Goal: Task Accomplishment & Management: Manage account settings

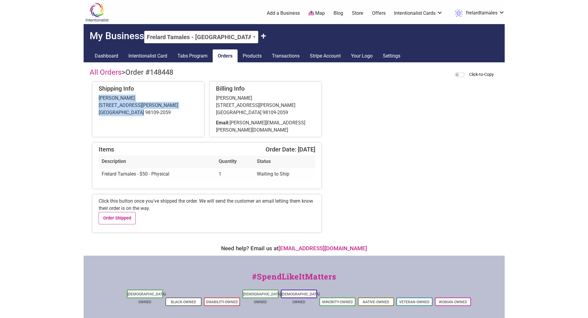
click at [226, 58] on link "Orders" at bounding box center [225, 55] width 25 height 13
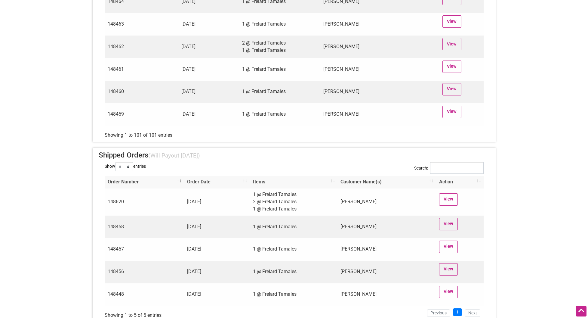
scroll to position [2257, 0]
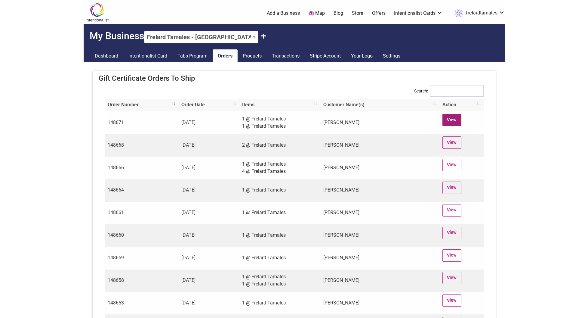
click at [454, 121] on link "View" at bounding box center [452, 120] width 19 height 12
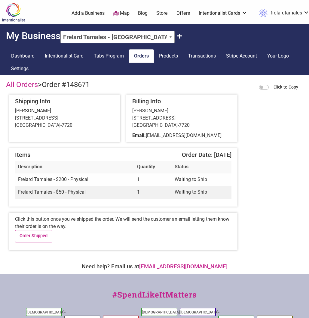
click at [143, 56] on link "Orders" at bounding box center [141, 55] width 25 height 13
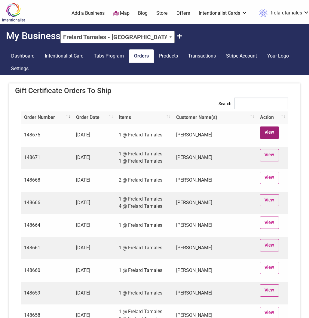
click at [267, 131] on link "View" at bounding box center [269, 132] width 19 height 12
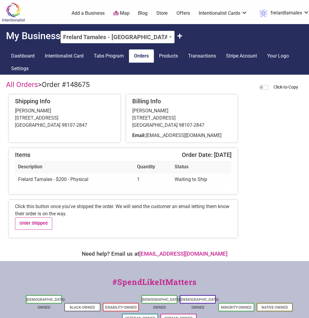
click at [55, 85] on span "Order #148675" at bounding box center [66, 84] width 48 height 8
drag, startPoint x: 45, startPoint y: 84, endPoint x: 98, endPoint y: 85, distance: 53.0
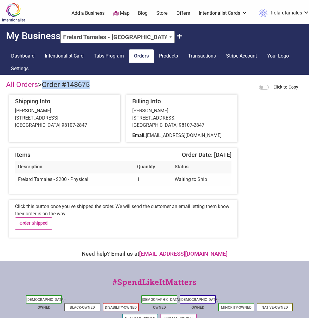
click at [98, 85] on div "All Orders > Order #148675 Click-to-Copy" at bounding box center [154, 85] width 297 height 11
copy span "Order #148675"
drag, startPoint x: 148, startPoint y: 136, endPoint x: 206, endPoint y: 136, distance: 58.7
click at [206, 136] on span "favoritenumber@gmail.com" at bounding box center [184, 135] width 76 height 6
copy span "favoritenumber@gmail.com"
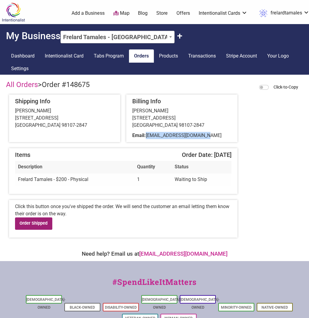
click at [33, 223] on link "Order Shipped" at bounding box center [33, 223] width 37 height 12
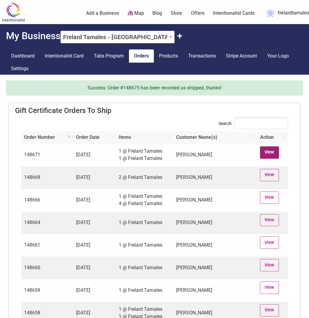
click at [272, 152] on link "View" at bounding box center [269, 152] width 19 height 12
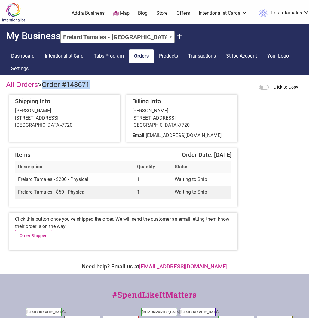
drag, startPoint x: 45, startPoint y: 85, endPoint x: 93, endPoint y: 87, distance: 47.9
click at [93, 87] on div "All Orders > Order #148671 Click-to-Copy" at bounding box center [154, 85] width 297 height 11
copy span "Order #148671"
drag, startPoint x: 148, startPoint y: 136, endPoint x: 231, endPoint y: 137, distance: 83.6
click at [231, 137] on div "Email: [EMAIL_ADDRESS][DOMAIN_NAME]" at bounding box center [181, 135] width 99 height 7
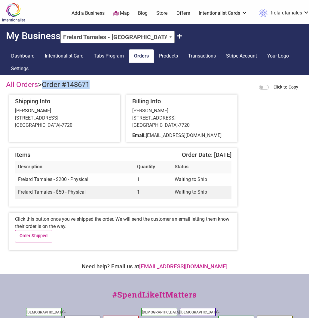
copy span "buyingstuff.mumbo808@passmail.net"
click at [261, 132] on div "All Orders > Order #148671 Click-to-Copy Shipping Info Scott Tallman 4029 Dayto…" at bounding box center [154, 112] width 297 height 65
click at [39, 239] on link "Order Shipped" at bounding box center [33, 236] width 37 height 12
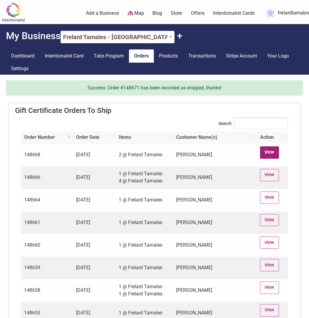
click at [267, 154] on link "View" at bounding box center [269, 152] width 19 height 12
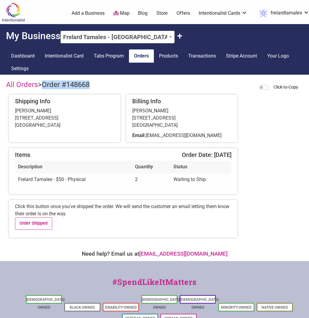
drag, startPoint x: 44, startPoint y: 84, endPoint x: 101, endPoint y: 84, distance: 56.6
click at [101, 84] on div "All Orders > Order #148668 Click-to-Copy" at bounding box center [154, 85] width 297 height 11
copy span "Order #148668"
click at [40, 224] on link "Order Shipped" at bounding box center [33, 223] width 37 height 12
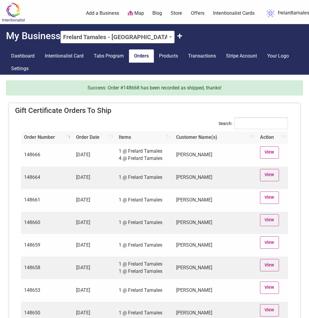
scroll to position [18, 0]
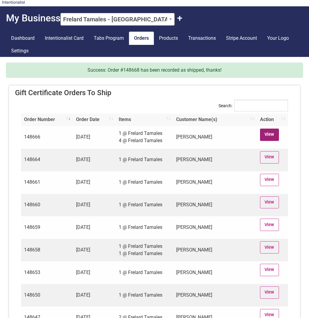
click at [271, 131] on link "View" at bounding box center [269, 134] width 19 height 12
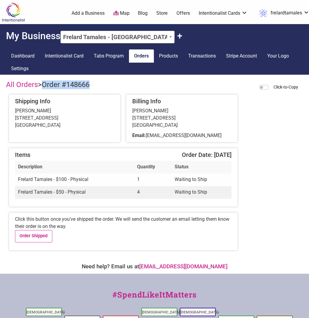
drag, startPoint x: 45, startPoint y: 86, endPoint x: 98, endPoint y: 92, distance: 53.3
click at [98, 92] on div "All Orders > Order #148666 Click-to-Copy Shipping Info [PERSON_NAME] [STREET_AD…" at bounding box center [154, 112] width 297 height 65
copy span "Order #148666"
click at [42, 237] on link "Order Shipped" at bounding box center [33, 236] width 37 height 12
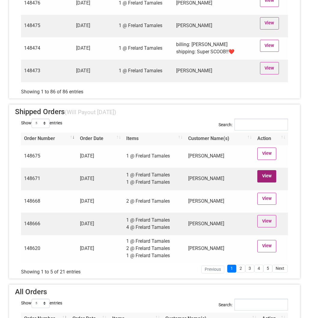
scroll to position [2007, 0]
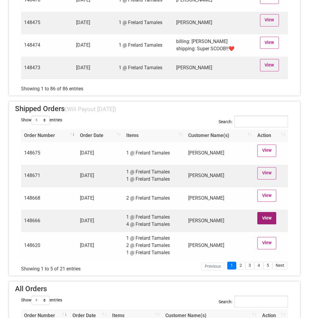
click at [267, 215] on link "View" at bounding box center [267, 218] width 19 height 12
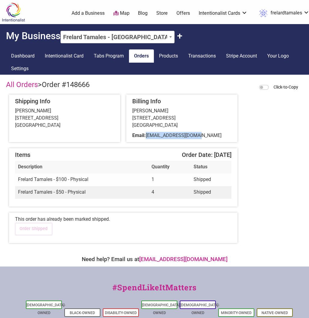
drag, startPoint x: 148, startPoint y: 135, endPoint x: 209, endPoint y: 133, distance: 60.2
click at [209, 133] on div "Email: oceanrapids@gmail.com" at bounding box center [181, 135] width 99 height 7
copy span "oceanrapids@gmail.com"
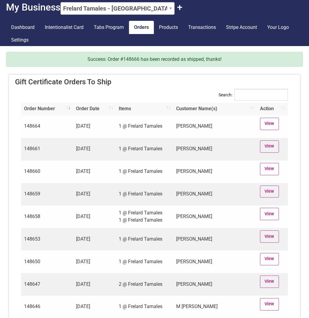
scroll to position [30, 0]
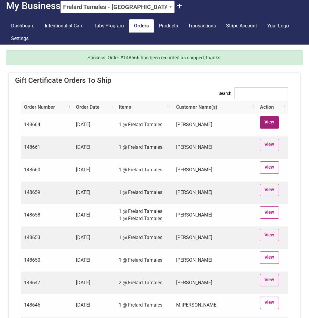
click at [268, 122] on link "View" at bounding box center [269, 122] width 19 height 12
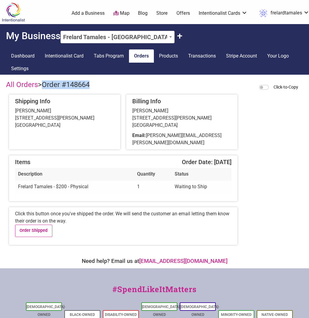
drag, startPoint x: 43, startPoint y: 84, endPoint x: 105, endPoint y: 85, distance: 61.7
click at [105, 85] on div "All Orders > Order #148664 Click-to-Copy" at bounding box center [154, 85] width 297 height 11
copy span "Order #148664"
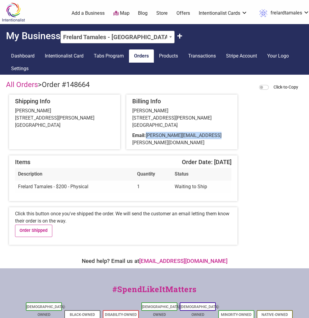
drag, startPoint x: 148, startPoint y: 135, endPoint x: 220, endPoint y: 138, distance: 72.0
click at [220, 138] on div "Email: ashley.m.hernandez@gmail.com" at bounding box center [181, 139] width 99 height 14
copy span "ashley.m.hernandez@gmail.com"
click at [30, 225] on link "Order Shipped" at bounding box center [33, 230] width 37 height 12
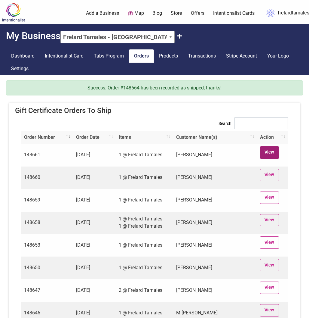
click at [270, 152] on link "View" at bounding box center [269, 152] width 19 height 12
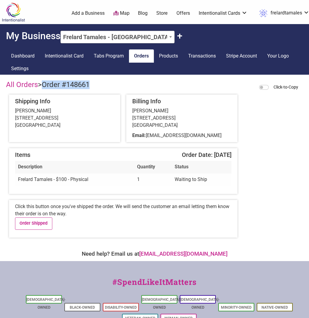
drag, startPoint x: 45, startPoint y: 85, endPoint x: 113, endPoint y: 87, distance: 68.0
click at [113, 87] on div "All Orders > Order #148661 Click-to-Copy" at bounding box center [154, 85] width 297 height 11
copy span "Order #148661"
click at [34, 224] on link "Order Shipped" at bounding box center [33, 223] width 37 height 12
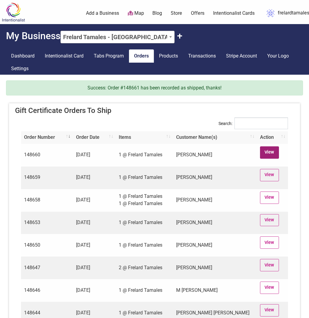
click at [274, 148] on link "View" at bounding box center [269, 152] width 19 height 12
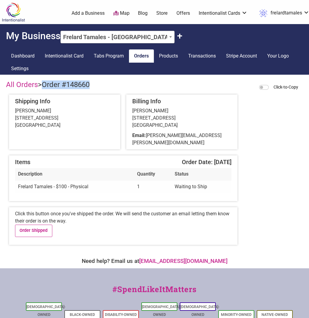
drag, startPoint x: 45, startPoint y: 85, endPoint x: 94, endPoint y: 85, distance: 49.3
click at [94, 85] on div "All Orders > Order #148660 Click-to-Copy" at bounding box center [154, 85] width 297 height 11
copy span "Order #148660"
click at [38, 224] on link "Order Shipped" at bounding box center [33, 230] width 37 height 12
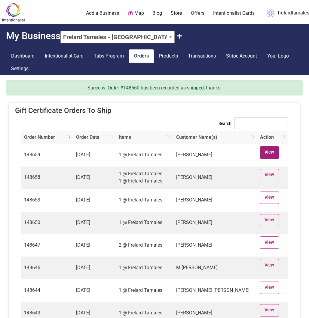
click at [273, 153] on link "View" at bounding box center [269, 152] width 19 height 12
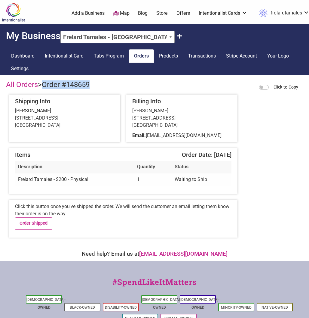
drag, startPoint x: 45, startPoint y: 85, endPoint x: 97, endPoint y: 87, distance: 52.4
click at [97, 87] on div "All Orders > Order #148659 Click-to-Copy" at bounding box center [154, 85] width 297 height 11
copy span "Order #148659"
drag, startPoint x: 149, startPoint y: 137, endPoint x: 200, endPoint y: 134, distance: 51.8
click at [200, 134] on div "Email: markr5485@gmail.com" at bounding box center [181, 135] width 99 height 7
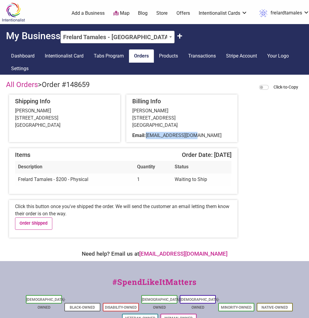
copy span "markr5485@gmail.com"
click at [37, 225] on link "Order Shipped" at bounding box center [33, 223] width 37 height 12
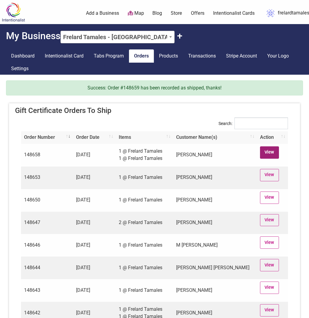
click at [266, 151] on link "View" at bounding box center [269, 152] width 19 height 12
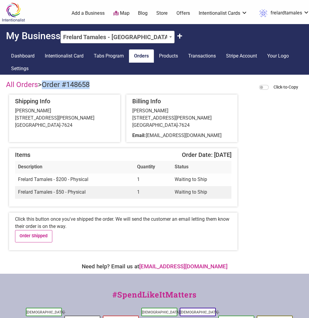
drag, startPoint x: 44, startPoint y: 85, endPoint x: 95, endPoint y: 87, distance: 51.5
click at [95, 87] on div "All Orders > Order #148658 Click-to-Copy" at bounding box center [154, 85] width 297 height 11
copy span "Order #148658"
drag, startPoint x: 149, startPoint y: 136, endPoint x: 198, endPoint y: 138, distance: 49.4
click at [198, 138] on span "varun.ramesh08@gmail.com" at bounding box center [184, 135] width 76 height 6
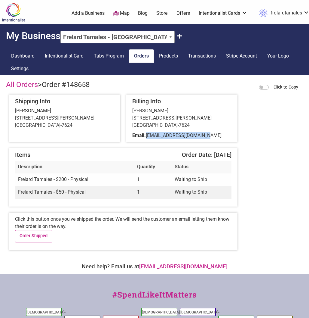
drag, startPoint x: 149, startPoint y: 135, endPoint x: 212, endPoint y: 134, distance: 63.2
click at [212, 134] on div "Email: varun.ramesh08@gmail.com" at bounding box center [181, 135] width 99 height 7
copy span "varun.ramesh08@gmail.com"
click at [30, 237] on link "Order Shipped" at bounding box center [33, 236] width 37 height 12
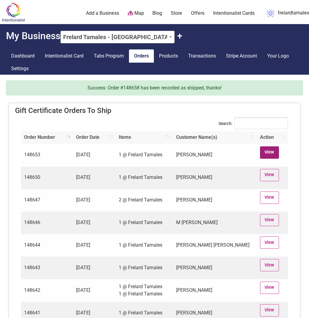
click at [274, 153] on link "View" at bounding box center [269, 152] width 19 height 12
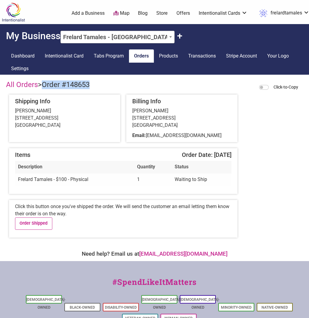
drag, startPoint x: 46, startPoint y: 87, endPoint x: 107, endPoint y: 88, distance: 61.7
click at [107, 88] on div "All Orders > Order #148653 Click-to-Copy" at bounding box center [154, 85] width 297 height 11
copy span "Order #148653"
click at [41, 225] on link "Order Shipped" at bounding box center [33, 223] width 37 height 12
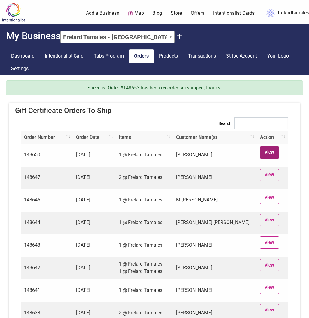
click at [268, 153] on link "View" at bounding box center [269, 152] width 19 height 12
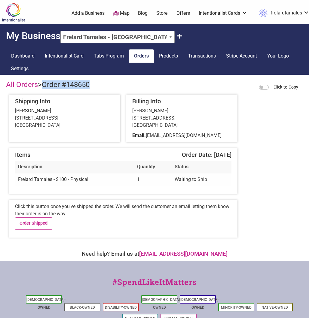
drag, startPoint x: 45, startPoint y: 85, endPoint x: 93, endPoint y: 85, distance: 47.8
click at [90, 85] on span "Order #148650" at bounding box center [66, 84] width 48 height 8
copy span "Order #148650"
click at [28, 225] on link "Order Shipped" at bounding box center [33, 223] width 37 height 12
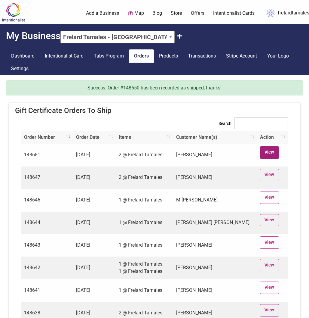
click at [275, 153] on link "View" at bounding box center [269, 152] width 19 height 12
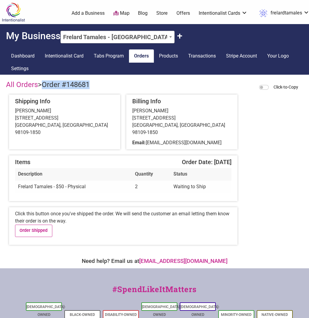
drag, startPoint x: 44, startPoint y: 86, endPoint x: 101, endPoint y: 86, distance: 56.9
click at [101, 86] on div "All Orders > Order #148681 Click-to-Copy" at bounding box center [154, 85] width 297 height 11
copy span "Order #148681"
click at [15, 111] on div "Mary McKittrick 2612 Mayfair Ave N Seattle, WA 98109-1850" at bounding box center [64, 121] width 99 height 29
click at [184, 220] on div "Click this button once you've shipped the order. We will send the customer an e…" at bounding box center [123, 226] width 229 height 38
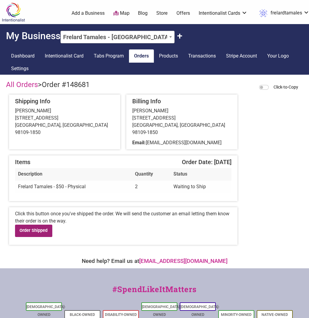
click at [32, 224] on link "Order Shipped" at bounding box center [33, 230] width 37 height 12
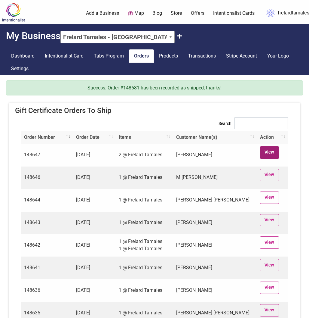
click at [274, 150] on link "View" at bounding box center [269, 152] width 19 height 12
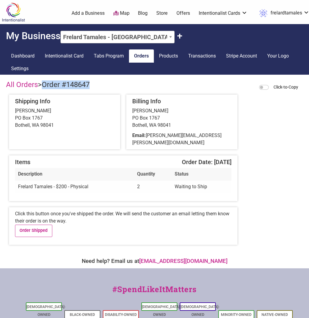
drag, startPoint x: 45, startPoint y: 85, endPoint x: 92, endPoint y: 84, distance: 46.9
click at [90, 84] on span "Order #148647" at bounding box center [66, 84] width 48 height 8
copy span "Order #148647"
drag, startPoint x: 148, startPoint y: 136, endPoint x: 207, endPoint y: 136, distance: 59.0
click at [207, 136] on div "Email: [PERSON_NAME][EMAIL_ADDRESS][PERSON_NAME][DOMAIN_NAME]" at bounding box center [181, 139] width 99 height 14
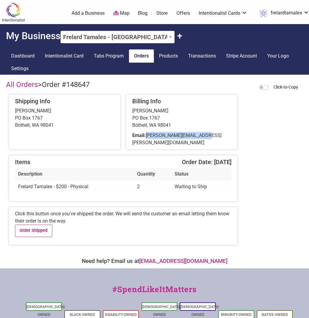
copy span "[PERSON_NAME][EMAIL_ADDRESS][PERSON_NAME][DOMAIN_NAME]"
click at [36, 225] on link "Order Shipped" at bounding box center [33, 230] width 37 height 12
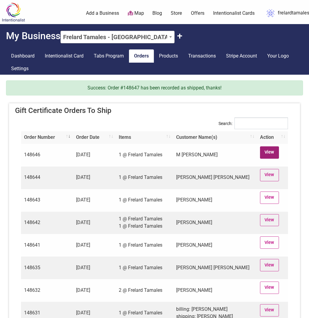
click at [271, 153] on link "View" at bounding box center [269, 152] width 19 height 12
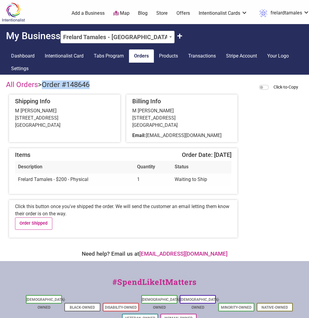
drag, startPoint x: 45, startPoint y: 84, endPoint x: 99, endPoint y: 89, distance: 53.5
click at [99, 89] on div "All Orders > Order #148646 Click-to-Copy" at bounding box center [154, 85] width 297 height 11
copy span "Order #148646"
drag, startPoint x: 147, startPoint y: 135, endPoint x: 214, endPoint y: 138, distance: 66.9
click at [214, 138] on div "Email: kayschellberg@yahoo.com" at bounding box center [181, 135] width 99 height 7
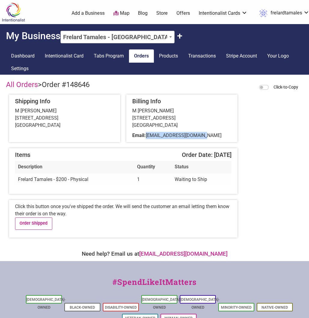
copy span "kayschellberg@yahoo.com"
click at [34, 224] on link "Order Shipped" at bounding box center [33, 223] width 37 height 12
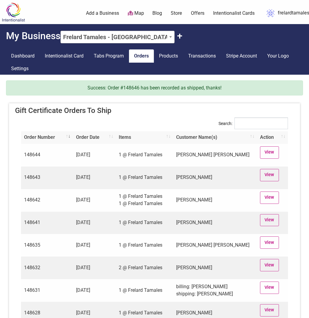
scroll to position [3, 0]
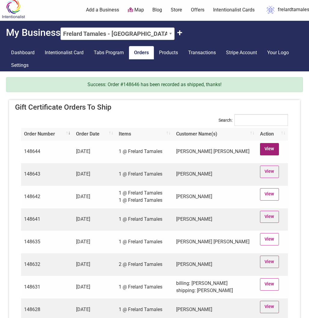
click at [273, 151] on link "View" at bounding box center [269, 149] width 19 height 12
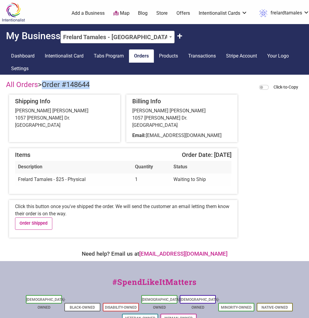
drag, startPoint x: 45, startPoint y: 85, endPoint x: 100, endPoint y: 85, distance: 56.0
click at [100, 85] on div "All Orders > Order #148644 Click-to-Copy" at bounding box center [154, 85] width 297 height 11
copy span "Order #148644"
click at [35, 228] on link "Order Shipped" at bounding box center [33, 223] width 37 height 12
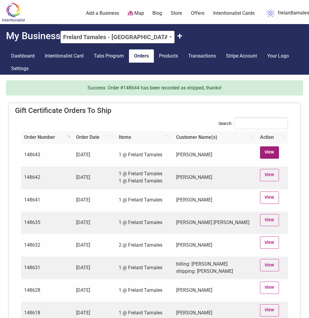
click at [269, 152] on link "View" at bounding box center [269, 152] width 19 height 12
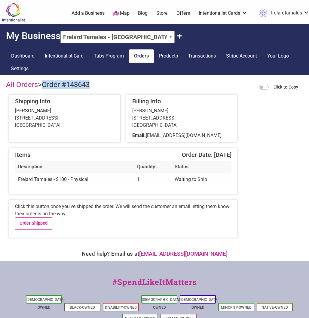
drag, startPoint x: 46, startPoint y: 85, endPoint x: 100, endPoint y: 88, distance: 54.3
click at [100, 88] on div "All Orders > Order #148643 Click-to-Copy" at bounding box center [154, 85] width 297 height 11
copy span "Order #148643"
click at [41, 225] on link "Order Shipped" at bounding box center [33, 223] width 37 height 12
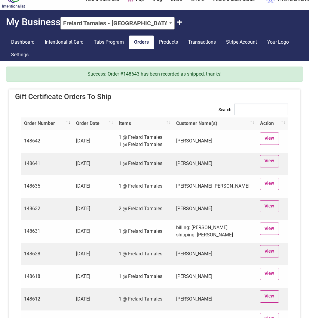
scroll to position [13, 0]
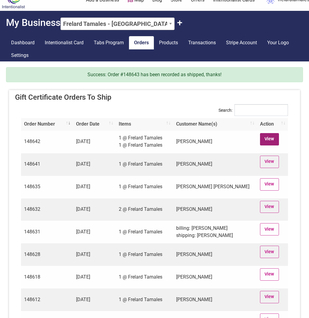
click at [270, 138] on link "View" at bounding box center [269, 139] width 19 height 12
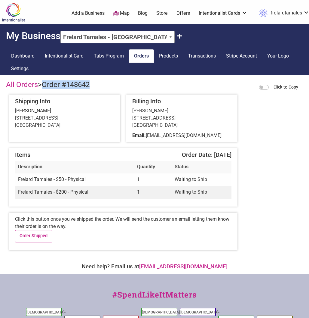
drag, startPoint x: 45, startPoint y: 86, endPoint x: 94, endPoint y: 86, distance: 49.6
click at [94, 86] on div "All Orders > Order #148642 Click-to-Copy" at bounding box center [154, 85] width 297 height 11
copy span "Order #148642"
drag, startPoint x: 147, startPoint y: 136, endPoint x: 200, endPoint y: 135, distance: 52.7
click at [200, 135] on div "Email: jetroutt@yahoo.com" at bounding box center [181, 135] width 99 height 7
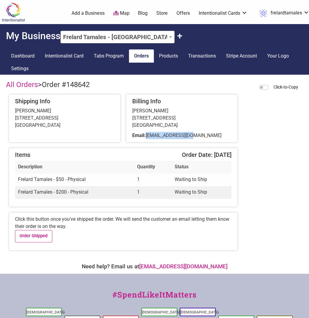
copy span "jetroutt@yahoo.com"
click at [34, 237] on link "Order Shipped" at bounding box center [33, 236] width 37 height 12
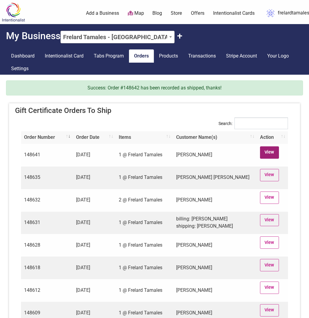
click at [268, 150] on link "View" at bounding box center [269, 152] width 19 height 12
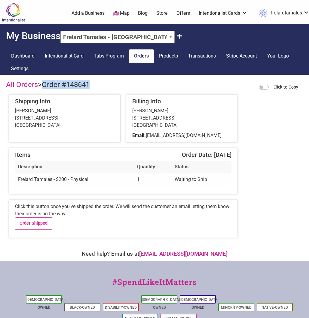
drag, startPoint x: 45, startPoint y: 84, endPoint x: 99, endPoint y: 83, distance: 54.2
click at [99, 84] on div "All Orders > Order #148641 Click-to-Copy" at bounding box center [154, 85] width 297 height 11
copy span "Order #148641"
drag, startPoint x: 149, startPoint y: 136, endPoint x: 189, endPoint y: 135, distance: 39.7
click at [189, 135] on div "Email: dsoike@gmail.com" at bounding box center [181, 135] width 99 height 7
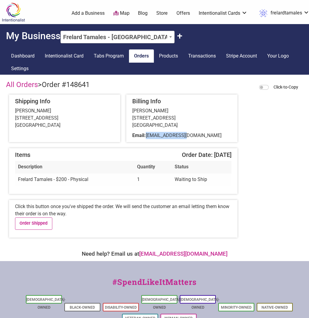
copy span "dsoike@gmail.com"
click at [31, 221] on link "Order Shipped" at bounding box center [33, 223] width 37 height 12
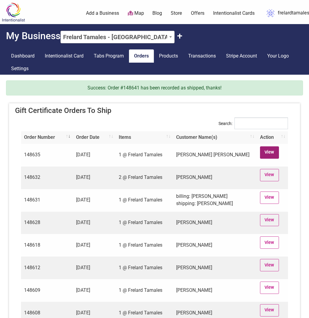
click at [269, 150] on link "View" at bounding box center [269, 152] width 19 height 12
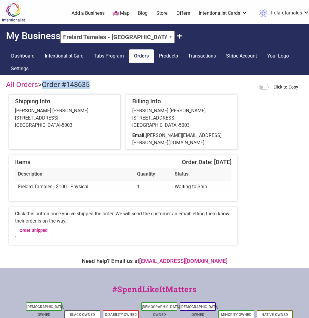
drag, startPoint x: 46, startPoint y: 85, endPoint x: 95, endPoint y: 85, distance: 49.3
click at [95, 85] on div "All Orders > Order #148635 Click-to-Copy" at bounding box center [154, 85] width 297 height 11
copy span "Order #148635"
click at [34, 224] on link "Order Shipped" at bounding box center [33, 230] width 37 height 12
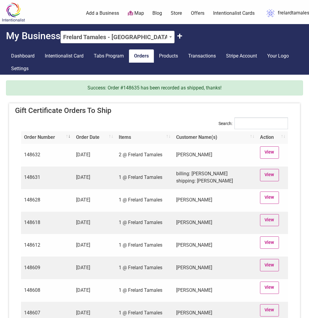
scroll to position [9, 0]
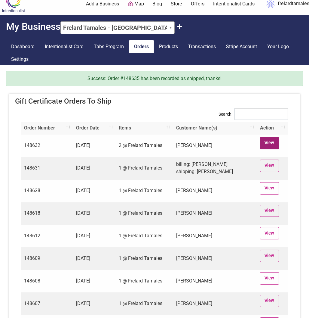
click at [270, 144] on link "View" at bounding box center [269, 143] width 19 height 12
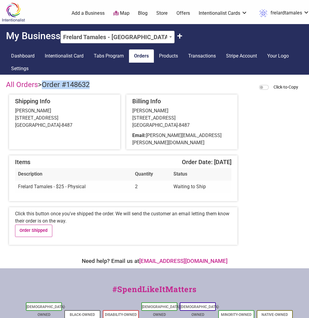
drag, startPoint x: 46, startPoint y: 84, endPoint x: 107, endPoint y: 85, distance: 61.4
click at [107, 85] on div "All Orders > Order #148632 Click-to-Copy" at bounding box center [154, 85] width 297 height 11
copy span "Order #148632"
click at [35, 227] on link "Order Shipped" at bounding box center [33, 230] width 37 height 12
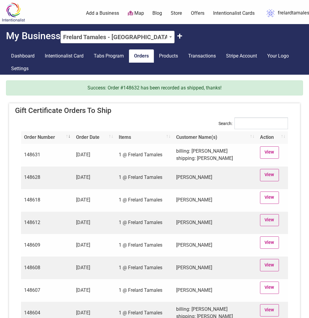
click at [231, 160] on td "billing: Jen Ankcorn shipping: Rae Perez" at bounding box center [215, 155] width 84 height 23
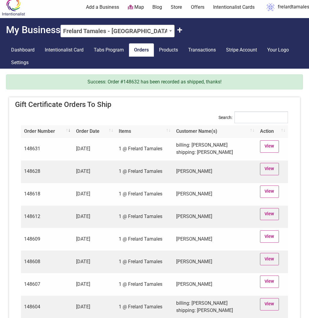
scroll to position [9, 0]
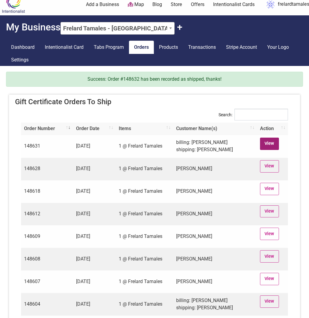
click at [268, 143] on link "View" at bounding box center [269, 144] width 19 height 12
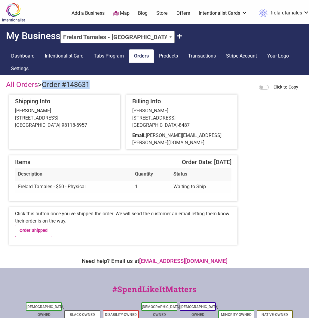
drag, startPoint x: 45, startPoint y: 86, endPoint x: 97, endPoint y: 86, distance: 52.4
click at [97, 86] on div "All Orders > Order #148631 Click-to-Copy" at bounding box center [154, 85] width 297 height 11
copy span "Order #148631"
click at [39, 226] on link "Order Shipped" at bounding box center [33, 230] width 37 height 12
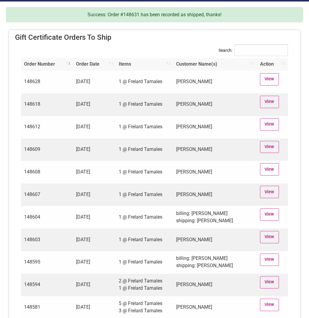
scroll to position [72, 0]
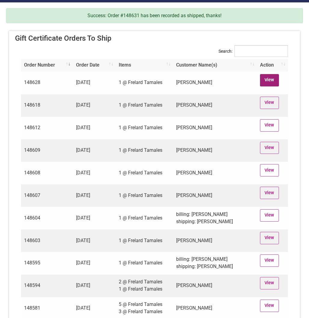
click at [267, 79] on link "View" at bounding box center [269, 80] width 19 height 12
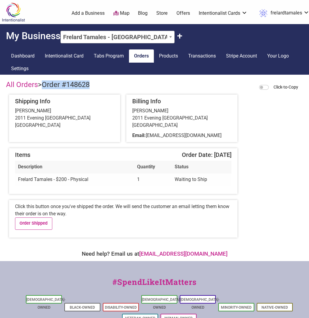
drag, startPoint x: 46, startPoint y: 85, endPoint x: 110, endPoint y: 85, distance: 64.7
click at [110, 85] on div "All Orders > Order #148628 Click-to-Copy" at bounding box center [154, 85] width 297 height 11
copy span "Order #148628"
drag, startPoint x: 148, startPoint y: 136, endPoint x: 202, endPoint y: 138, distance: 54.8
click at [202, 138] on div "Email: perschw@gmail.com" at bounding box center [181, 135] width 99 height 7
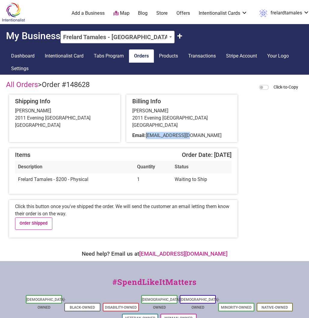
copy span "perschw@gmail.com"
click at [46, 219] on link "Order Shipped" at bounding box center [33, 223] width 37 height 12
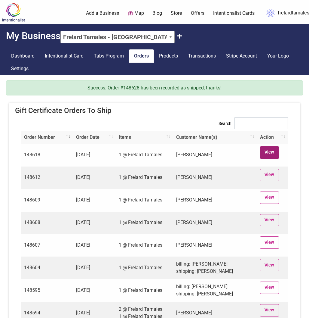
click at [273, 149] on link "View" at bounding box center [269, 152] width 19 height 12
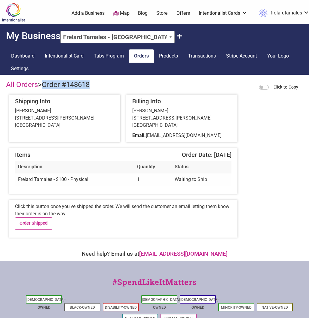
drag, startPoint x: 45, startPoint y: 85, endPoint x: 94, endPoint y: 86, distance: 49.4
click at [94, 86] on div "All Orders > Order #148618 Click-to-Copy" at bounding box center [154, 85] width 297 height 11
copy span "Order #148618"
click at [41, 223] on link "Order Shipped" at bounding box center [33, 223] width 37 height 12
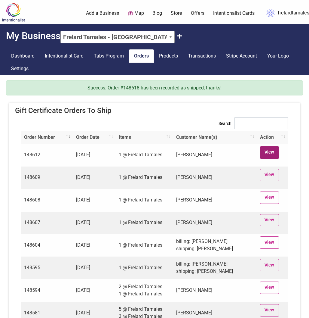
click at [273, 154] on link "View" at bounding box center [269, 152] width 19 height 12
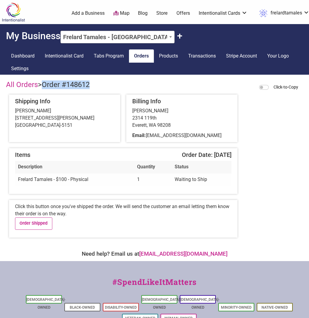
drag, startPoint x: 45, startPoint y: 84, endPoint x: 108, endPoint y: 85, distance: 63.2
click at [108, 85] on div "All Orders > Order #148612 Click-to-Copy" at bounding box center [154, 85] width 297 height 11
copy span "Order #148612"
click at [36, 226] on link "Order Shipped" at bounding box center [33, 223] width 37 height 12
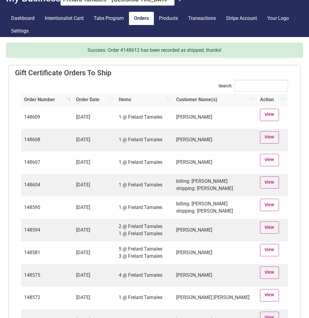
scroll to position [38, 0]
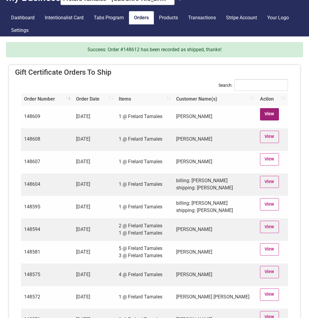
click at [270, 114] on link "View" at bounding box center [269, 114] width 19 height 12
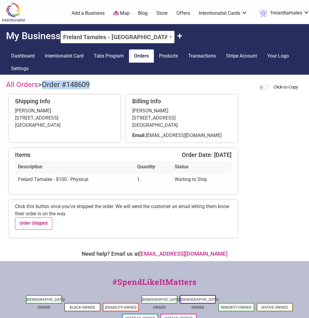
drag, startPoint x: 45, startPoint y: 85, endPoint x: 96, endPoint y: 86, distance: 50.6
click at [96, 86] on div "All Orders > Order #148609 Click-to-Copy" at bounding box center [154, 85] width 297 height 11
copy span "Order #148609"
click at [35, 224] on link "Order Shipped" at bounding box center [33, 223] width 37 height 12
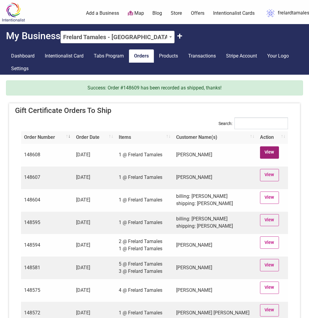
click at [272, 152] on link "View" at bounding box center [269, 152] width 19 height 12
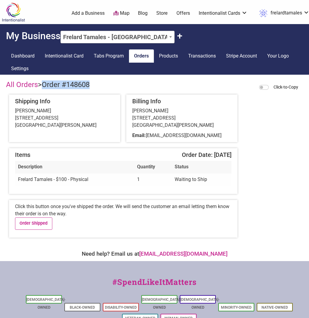
drag, startPoint x: 45, startPoint y: 83, endPoint x: 97, endPoint y: 89, distance: 52.7
click at [97, 89] on div "All Orders > Order #148608 Click-to-Copy" at bounding box center [154, 85] width 297 height 11
copy span "Order #148608"
click at [32, 225] on link "Order Shipped" at bounding box center [33, 223] width 37 height 12
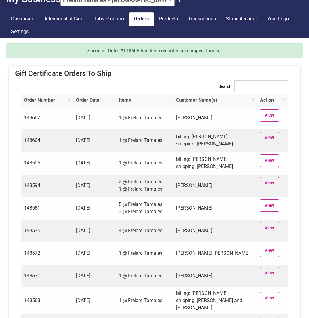
scroll to position [36, 0]
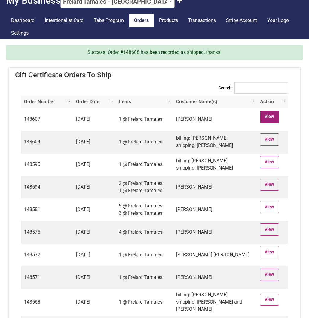
click at [262, 119] on link "View" at bounding box center [269, 117] width 19 height 12
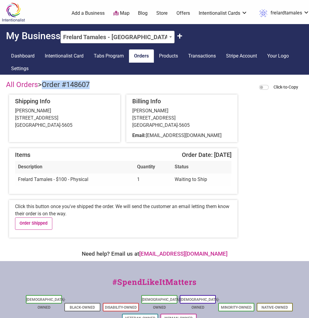
drag, startPoint x: 45, startPoint y: 85, endPoint x: 101, endPoint y: 87, distance: 56.3
click at [101, 87] on div "All Orders > Order #148607 Click-to-Copy" at bounding box center [154, 85] width 297 height 11
copy span "Order #148607"
click at [33, 225] on link "Order Shipped" at bounding box center [33, 223] width 37 height 12
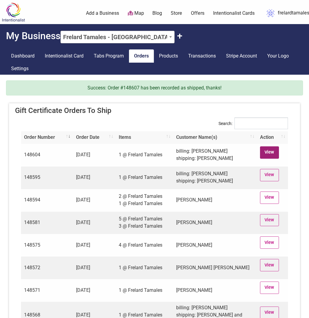
click at [266, 154] on link "View" at bounding box center [269, 152] width 19 height 12
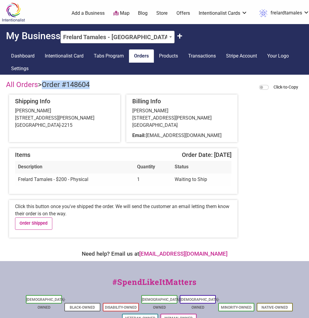
drag, startPoint x: 45, startPoint y: 84, endPoint x: 115, endPoint y: 84, distance: 69.8
click at [115, 84] on div "All Orders > Order #148604 Click-to-Copy" at bounding box center [154, 85] width 297 height 11
copy span "Order #148604"
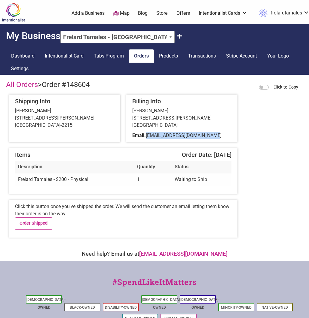
drag, startPoint x: 149, startPoint y: 136, endPoint x: 221, endPoint y: 140, distance: 72.0
click at [221, 140] on div "Billing Info ASHLEY FULLENWIDER 2705 Russell Street Bellingham, WA 98225 Email:…" at bounding box center [181, 118] width 111 height 48
copy span "ashleyfullenwider@gmail.com"
click at [21, 222] on link "Order Shipped" at bounding box center [33, 223] width 37 height 12
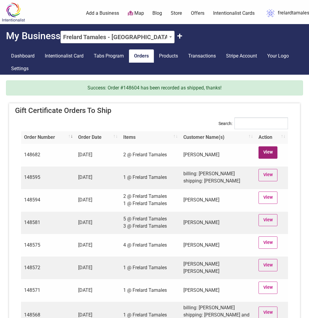
click at [272, 151] on link "View" at bounding box center [268, 152] width 19 height 12
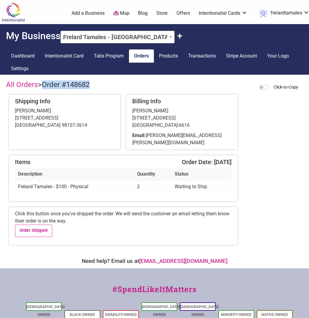
drag, startPoint x: 45, startPoint y: 85, endPoint x: 113, endPoint y: 85, distance: 67.7
click at [113, 85] on div "All Orders > Order #148682 Click-to-Copy" at bounding box center [154, 85] width 297 height 11
copy span "Order #148682"
drag, startPoint x: 148, startPoint y: 135, endPoint x: 186, endPoint y: 135, distance: 38.2
click at [186, 135] on div "Email: [PERSON_NAME][EMAIL_ADDRESS][PERSON_NAME][DOMAIN_NAME]" at bounding box center [181, 139] width 99 height 14
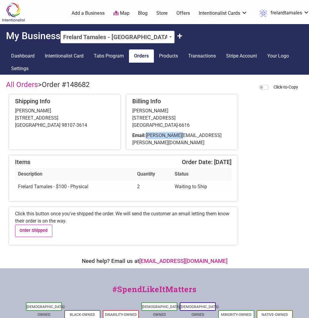
copy span "[PERSON_NAME][EMAIL_ADDRESS][PERSON_NAME][DOMAIN_NAME]"
click at [34, 224] on link "Order Shipped" at bounding box center [33, 230] width 37 height 12
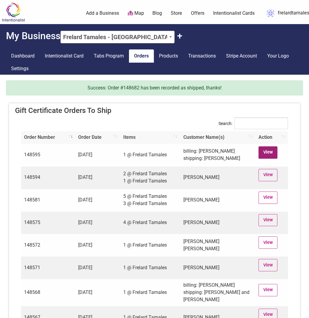
click at [266, 148] on link "View" at bounding box center [268, 152] width 19 height 12
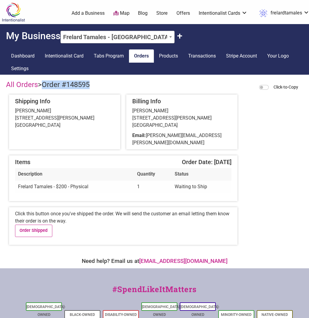
drag, startPoint x: 46, startPoint y: 85, endPoint x: 111, endPoint y: 85, distance: 65.0
click at [111, 85] on div "All Orders > Order #148595 Click-to-Copy" at bounding box center [154, 85] width 297 height 11
copy span "Order #148595"
drag, startPoint x: 147, startPoint y: 135, endPoint x: 209, endPoint y: 136, distance: 62.6
click at [209, 137] on div "Email: [PERSON_NAME][EMAIL_ADDRESS][PERSON_NAME][DOMAIN_NAME]" at bounding box center [181, 139] width 99 height 14
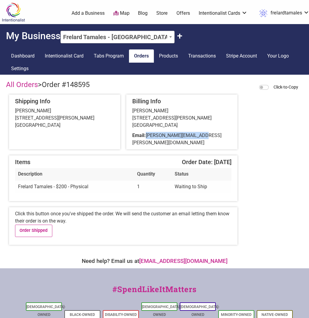
click at [209, 136] on div "Email: [PERSON_NAME][EMAIL_ADDRESS][PERSON_NAME][DOMAIN_NAME]" at bounding box center [181, 139] width 99 height 14
drag, startPoint x: 203, startPoint y: 136, endPoint x: 147, endPoint y: 135, distance: 55.4
click at [147, 135] on span "[PERSON_NAME][EMAIL_ADDRESS][PERSON_NAME][DOMAIN_NAME]" at bounding box center [176, 138] width 89 height 13
copy span "[PERSON_NAME][EMAIL_ADDRESS][PERSON_NAME][DOMAIN_NAME]"
click at [38, 227] on link "Order Shipped" at bounding box center [33, 230] width 37 height 12
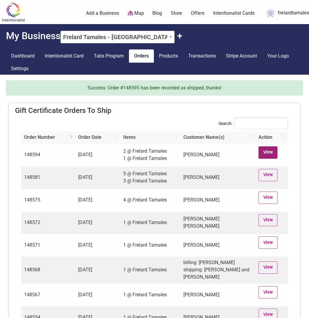
click at [272, 154] on link "View" at bounding box center [268, 152] width 19 height 12
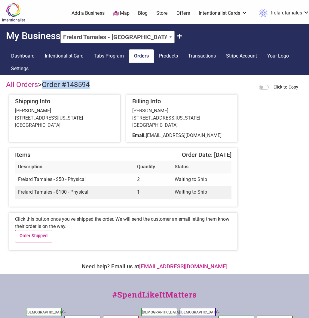
drag, startPoint x: 44, startPoint y: 85, endPoint x: 99, endPoint y: 85, distance: 54.8
click at [99, 85] on div "All Orders > Order #148594 Click-to-Copy" at bounding box center [154, 85] width 297 height 11
copy span "Order #148594"
drag, startPoint x: 147, startPoint y: 136, endPoint x: 218, endPoint y: 136, distance: 70.4
click at [218, 137] on div "Email: jessflegel@gmail.com" at bounding box center [181, 135] width 99 height 7
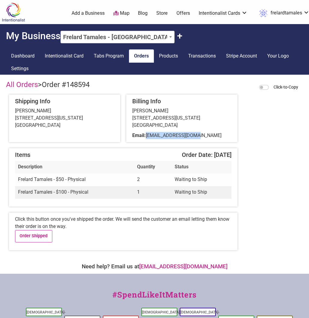
copy span "jessflegel@gmail.com"
click at [41, 242] on link "Order Shipped" at bounding box center [33, 236] width 37 height 12
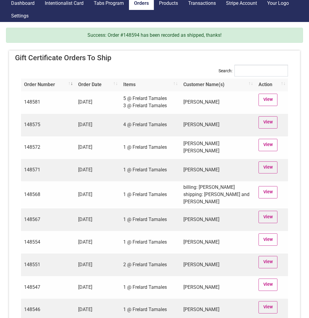
scroll to position [50, 0]
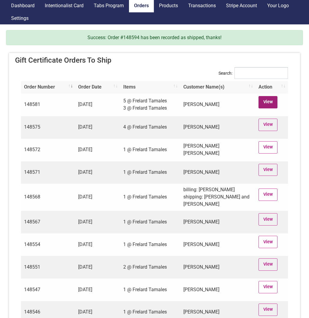
click at [270, 105] on link "View" at bounding box center [268, 102] width 19 height 12
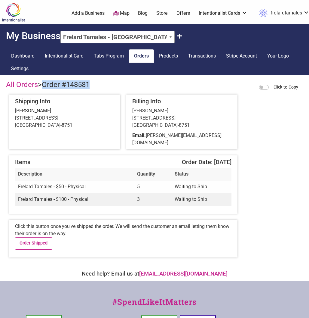
drag, startPoint x: 45, startPoint y: 83, endPoint x: 123, endPoint y: 83, distance: 77.9
click at [123, 83] on div "All Orders > Order #148581 Click-to-Copy" at bounding box center [154, 85] width 297 height 11
copy span "Order #148581"
drag, startPoint x: 147, startPoint y: 135, endPoint x: 216, endPoint y: 138, distance: 69.0
click at [216, 138] on div "Email: joel@teamtechnology.com" at bounding box center [181, 139] width 99 height 14
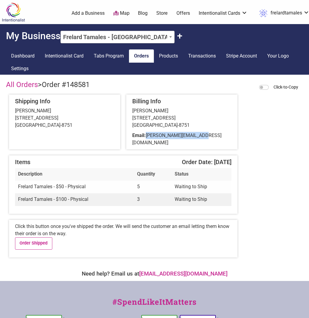
click at [209, 137] on div "Email: joel@teamtechnology.com" at bounding box center [181, 139] width 99 height 14
drag, startPoint x: 205, startPoint y: 136, endPoint x: 147, endPoint y: 137, distance: 57.5
click at [147, 137] on span "joel@teamtechnology.com" at bounding box center [176, 138] width 89 height 13
copy span "joel@teamtechnology.com"
click at [37, 237] on link "Order Shipped" at bounding box center [33, 243] width 37 height 12
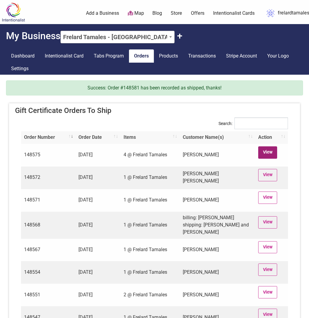
click at [264, 156] on link "View" at bounding box center [267, 152] width 19 height 12
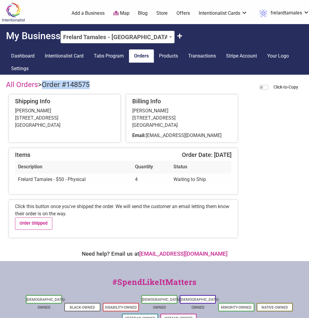
drag, startPoint x: 45, startPoint y: 84, endPoint x: 106, endPoint y: 84, distance: 60.8
click at [106, 84] on div "All Orders > Order #148575 Click-to-Copy" at bounding box center [154, 85] width 297 height 11
copy span "Order #148575"
drag, startPoint x: 148, startPoint y: 136, endPoint x: 223, endPoint y: 138, distance: 74.9
click at [223, 138] on div "Email: [EMAIL_ADDRESS][DOMAIN_NAME]" at bounding box center [181, 135] width 99 height 7
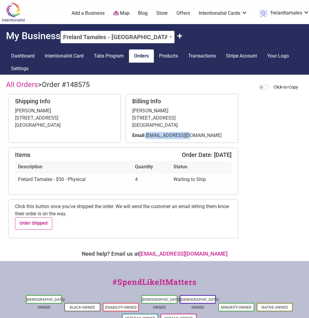
copy span "[EMAIL_ADDRESS][DOMAIN_NAME]"
click at [43, 224] on link "Order Shipped" at bounding box center [33, 223] width 37 height 12
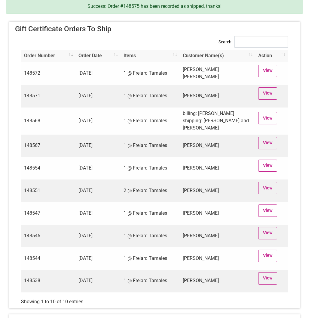
scroll to position [80, 0]
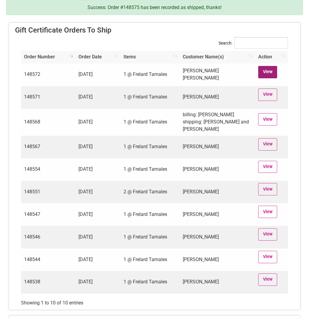
click at [270, 74] on link "View" at bounding box center [267, 72] width 19 height 12
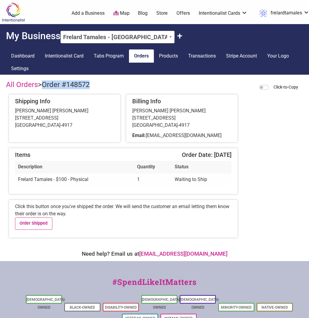
drag, startPoint x: 45, startPoint y: 85, endPoint x: 102, endPoint y: 85, distance: 56.3
click at [102, 85] on div "All Orders > Order #148572 Click-to-Copy" at bounding box center [154, 85] width 297 height 11
copy span "Order #148572"
click at [34, 225] on link "Order Shipped" at bounding box center [33, 223] width 37 height 12
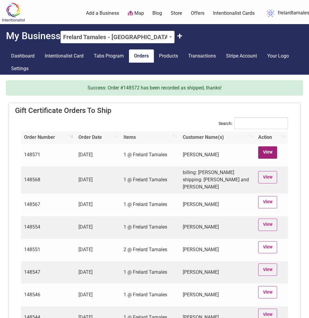
click at [268, 155] on link "View" at bounding box center [267, 152] width 19 height 12
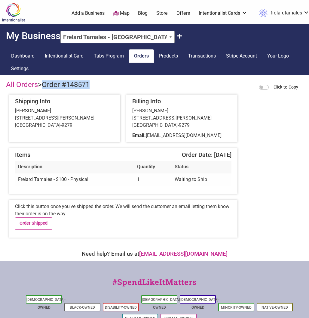
drag, startPoint x: 45, startPoint y: 84, endPoint x: 91, endPoint y: 86, distance: 46.4
click at [90, 86] on span "Order #148571" at bounding box center [66, 84] width 48 height 8
copy span "Order #148571"
click at [35, 222] on link "Order Shipped" at bounding box center [33, 223] width 37 height 12
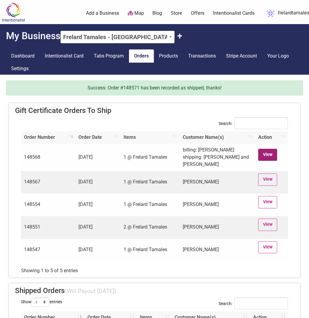
click at [265, 151] on link "View" at bounding box center [267, 155] width 19 height 12
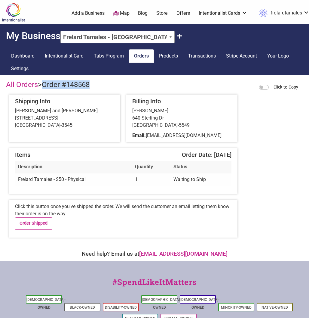
drag, startPoint x: 45, startPoint y: 85, endPoint x: 126, endPoint y: 87, distance: 80.7
click at [126, 87] on div "All Orders > Order #148568 Click-to-Copy" at bounding box center [154, 85] width 297 height 11
copy span "Order #148568"
click at [35, 225] on link "Order Shipped" at bounding box center [33, 223] width 37 height 12
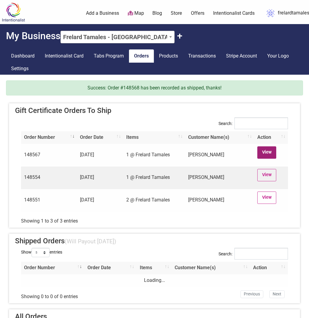
click at [263, 153] on link "View" at bounding box center [267, 152] width 19 height 12
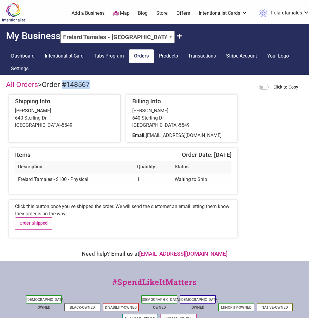
drag, startPoint x: 93, startPoint y: 85, endPoint x: 65, endPoint y: 86, distance: 28.6
click at [65, 86] on div "All Orders > Order #148567 Click-to-Copy" at bounding box center [154, 85] width 297 height 11
copy span "#148567"
click at [36, 226] on link "Order Shipped" at bounding box center [33, 223] width 37 height 12
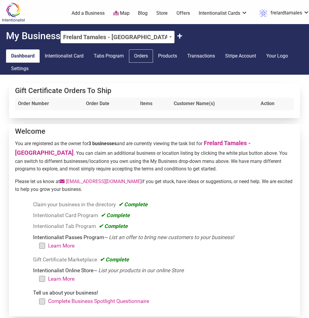
click at [142, 57] on link "Orders" at bounding box center [141, 55] width 24 height 13
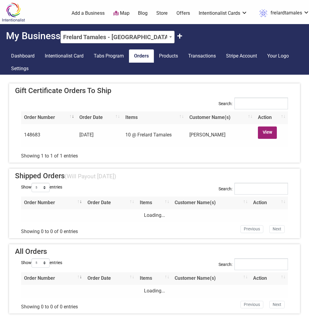
click at [268, 135] on link "View" at bounding box center [267, 132] width 19 height 12
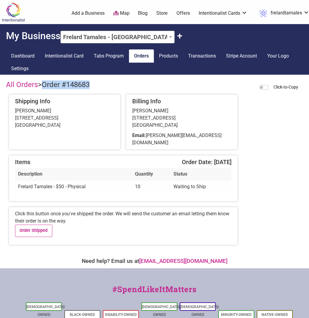
drag, startPoint x: 45, startPoint y: 85, endPoint x: 107, endPoint y: 87, distance: 61.4
click at [107, 87] on div "All Orders > Order #148683 Click-to-Copy" at bounding box center [154, 85] width 297 height 11
copy span "Order #148683"
drag, startPoint x: 148, startPoint y: 137, endPoint x: 214, endPoint y: 139, distance: 65.6
click at [214, 139] on div "Email: britt@thedancestudio.net" at bounding box center [181, 139] width 99 height 14
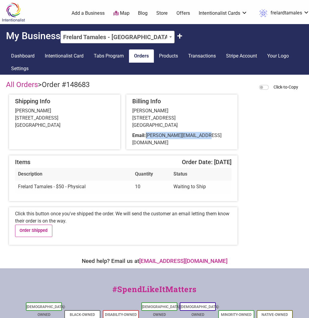
copy span "britt@thedancestudio.net"
click at [97, 234] on div "Click this button once you've shipped the order. We will send the customer an e…" at bounding box center [123, 226] width 229 height 38
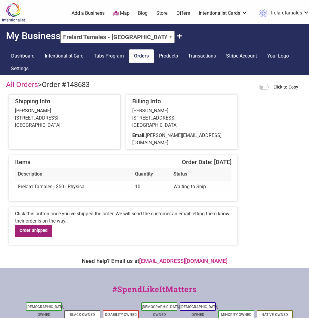
click at [41, 227] on link "Order Shipped" at bounding box center [33, 230] width 37 height 12
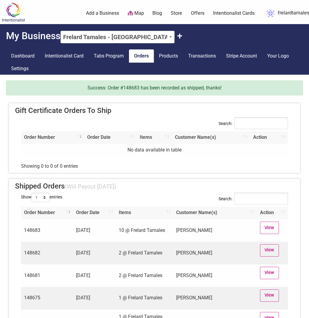
click at [150, 101] on div "Gift Certificate Orders To Ship Search: Order Number Order Date Items Customer …" at bounding box center [154, 313] width 297 height 426
